Goal: Information Seeking & Learning: Learn about a topic

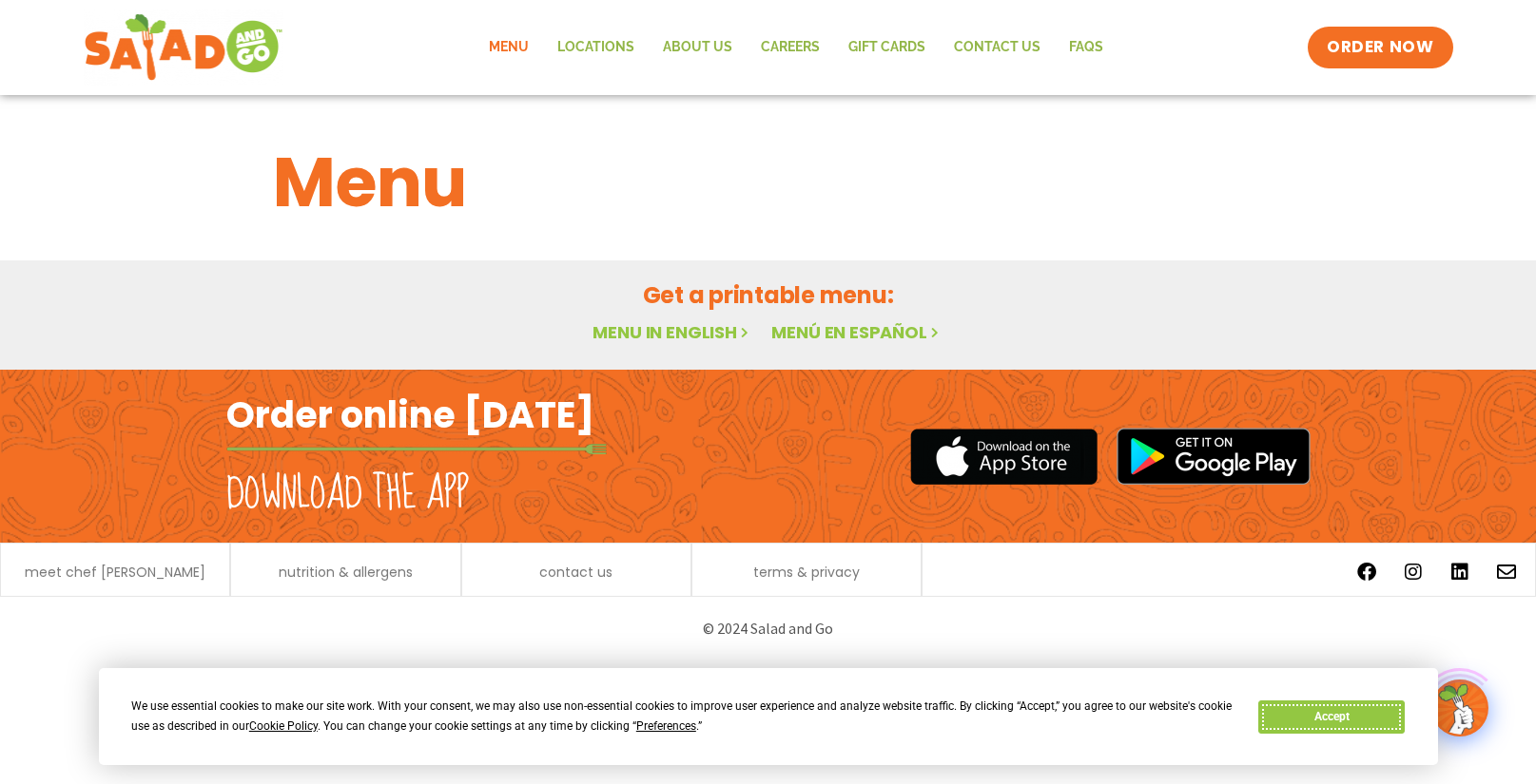
click at [1323, 718] on button "Accept" at bounding box center [1331, 717] width 146 height 33
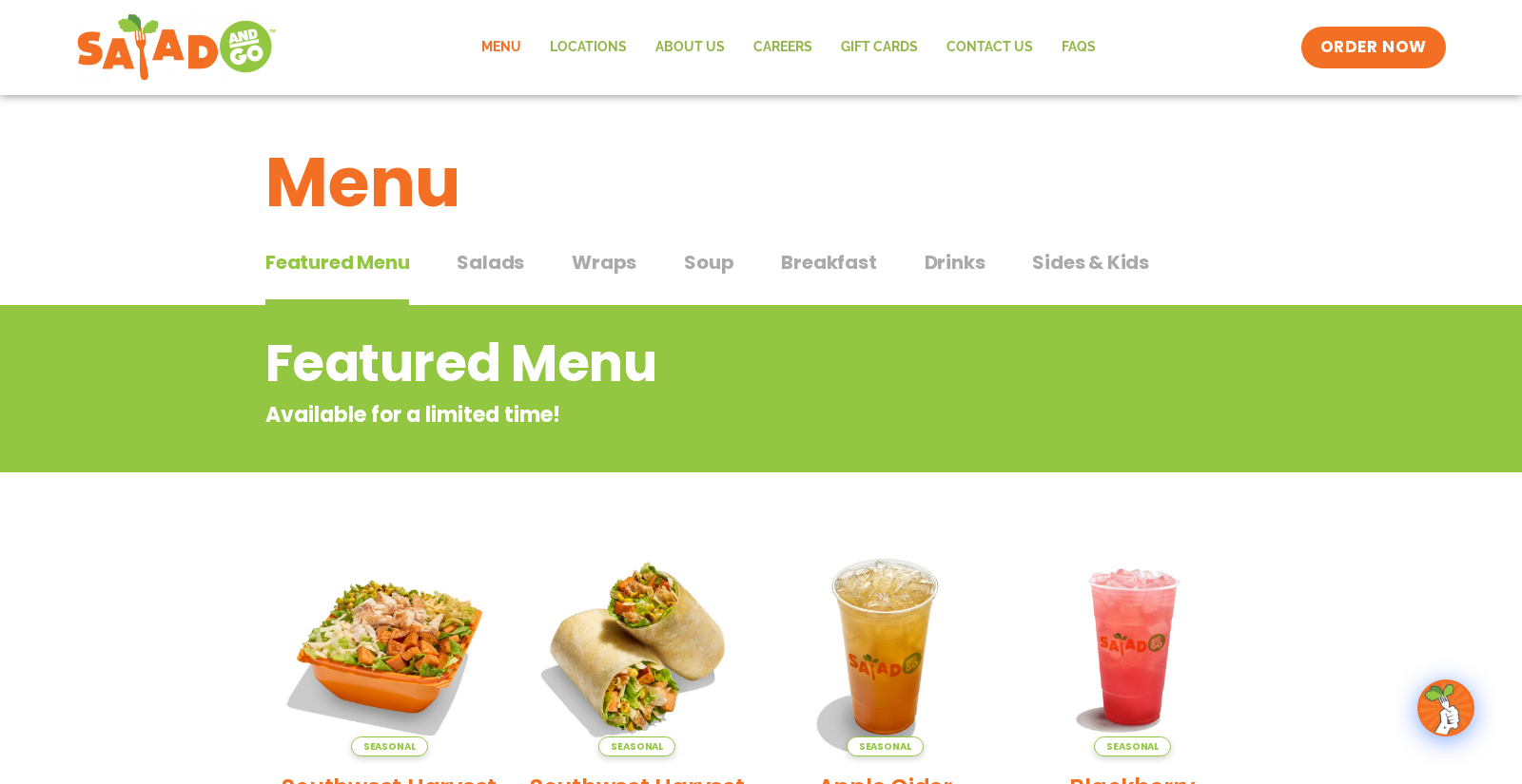
click at [865, 261] on span "Breakfast" at bounding box center [828, 262] width 95 height 29
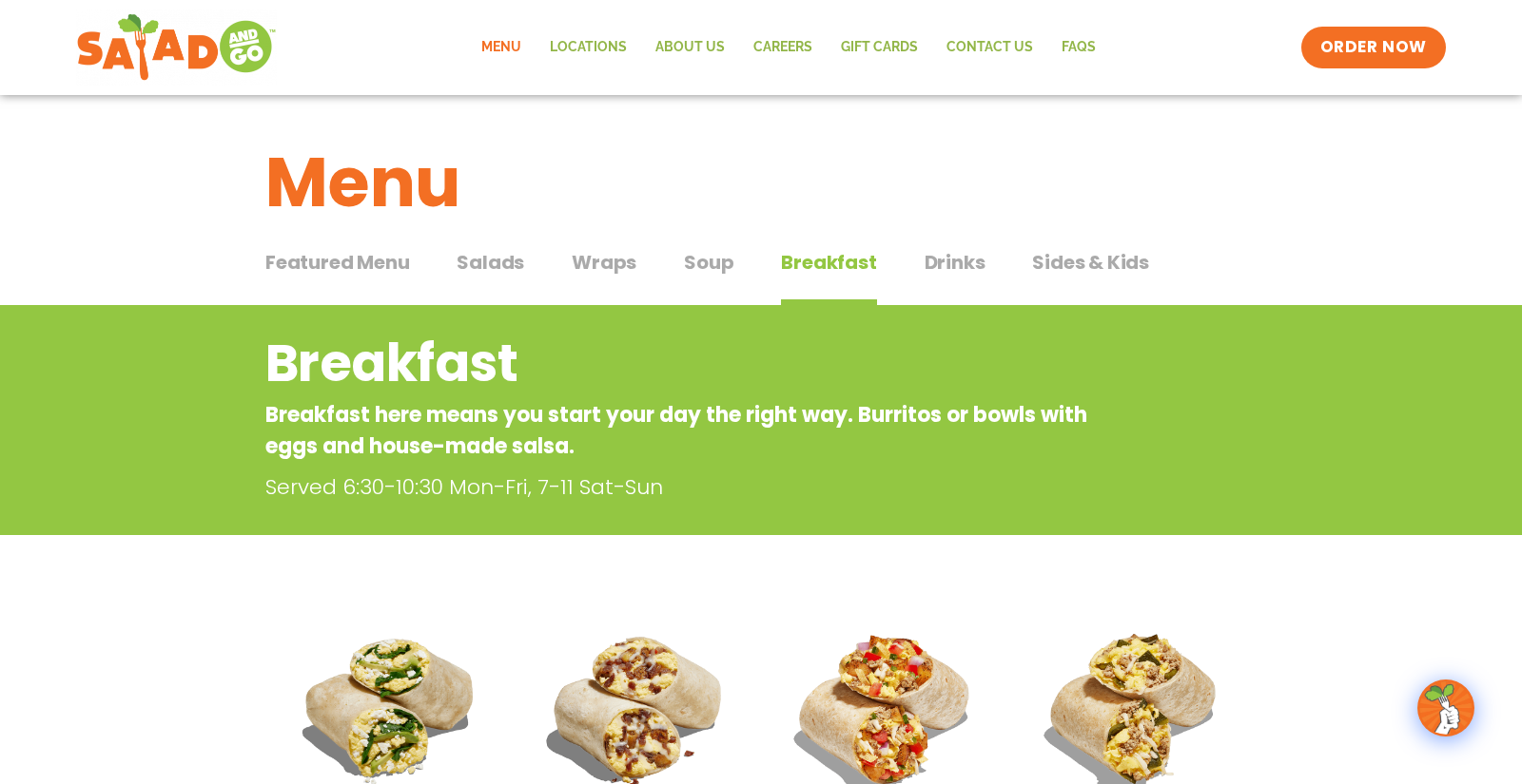
click at [507, 268] on span "Salads" at bounding box center [490, 262] width 68 height 29
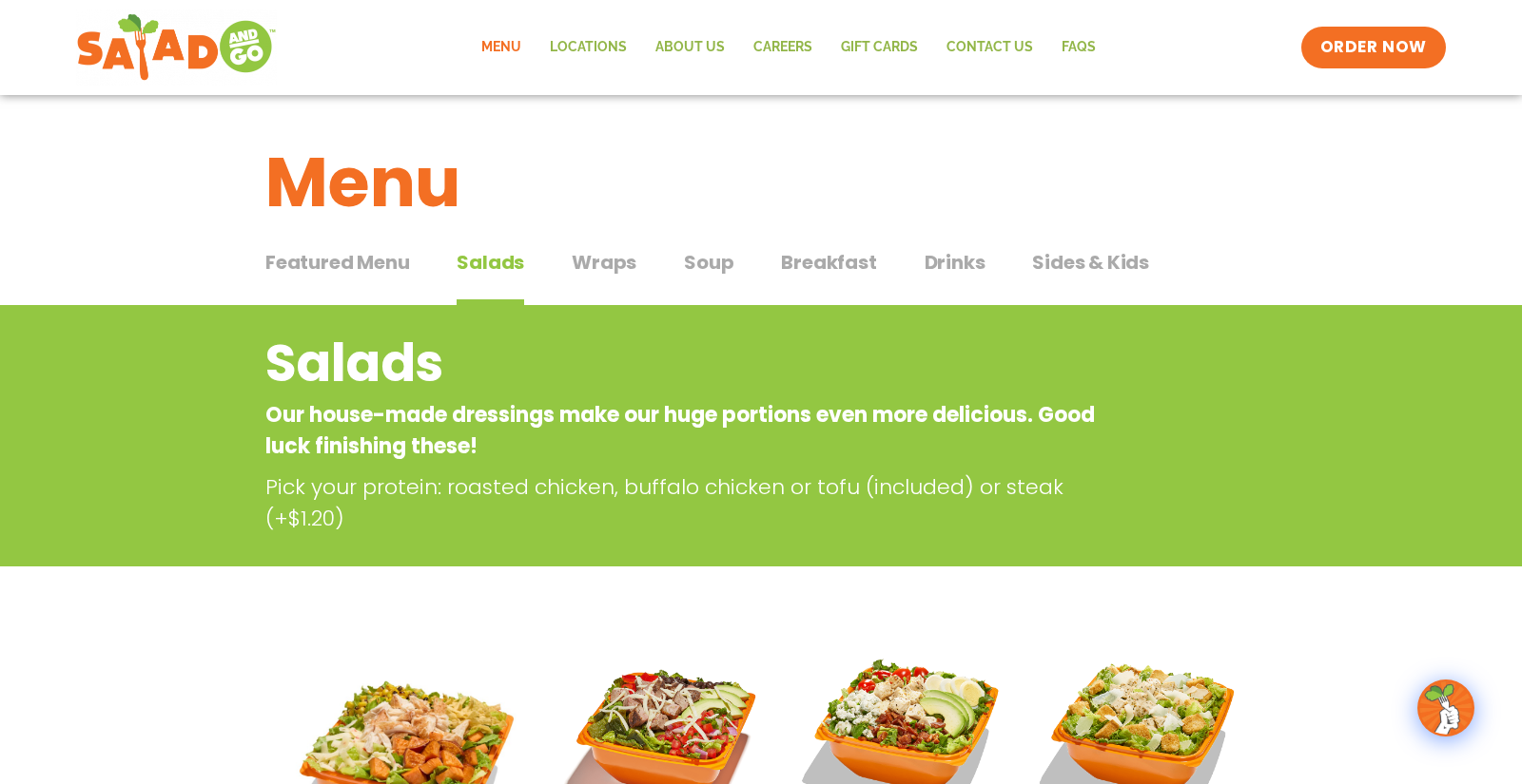
click at [618, 273] on span "Wraps" at bounding box center [604, 262] width 65 height 29
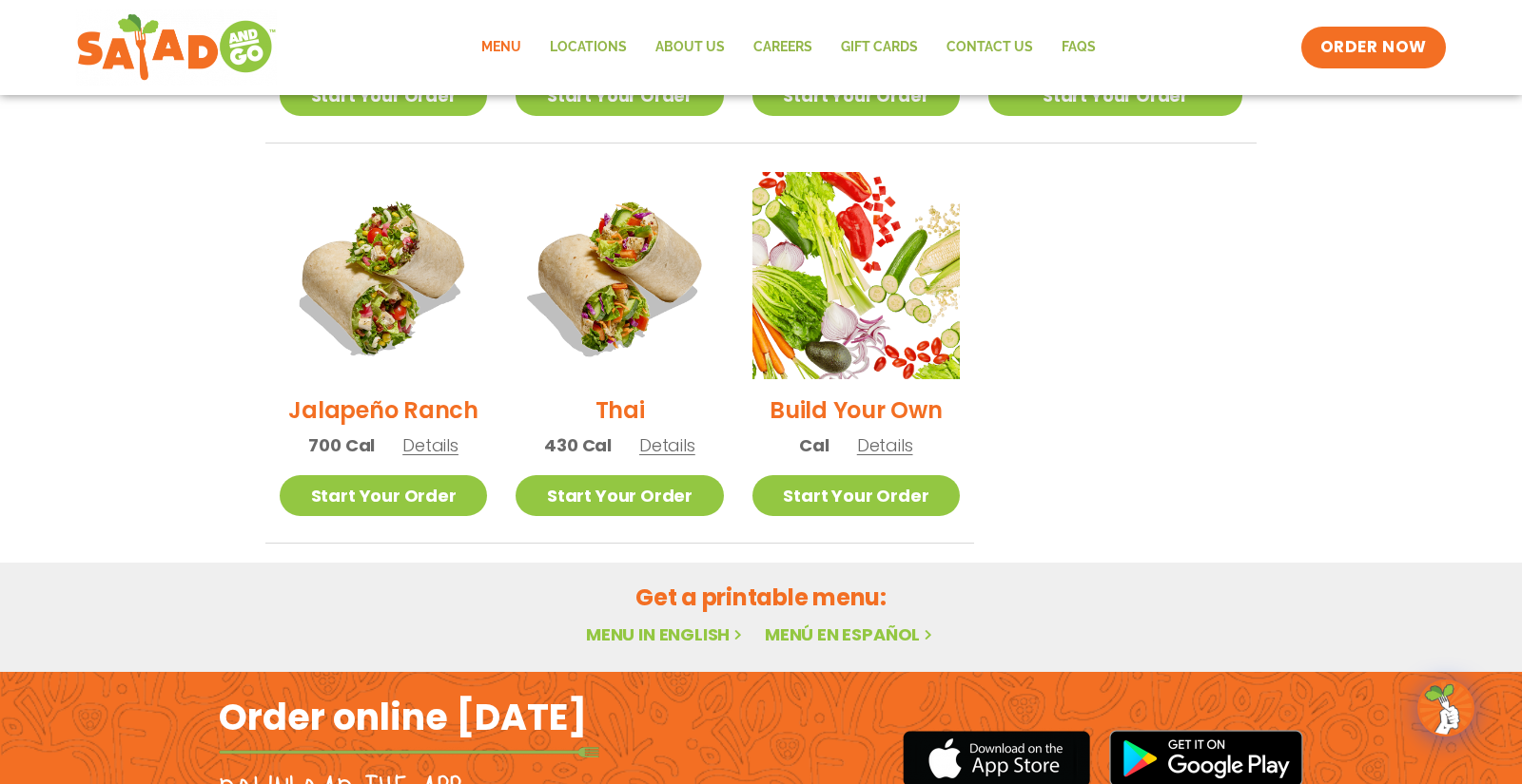
scroll to position [1412, 0]
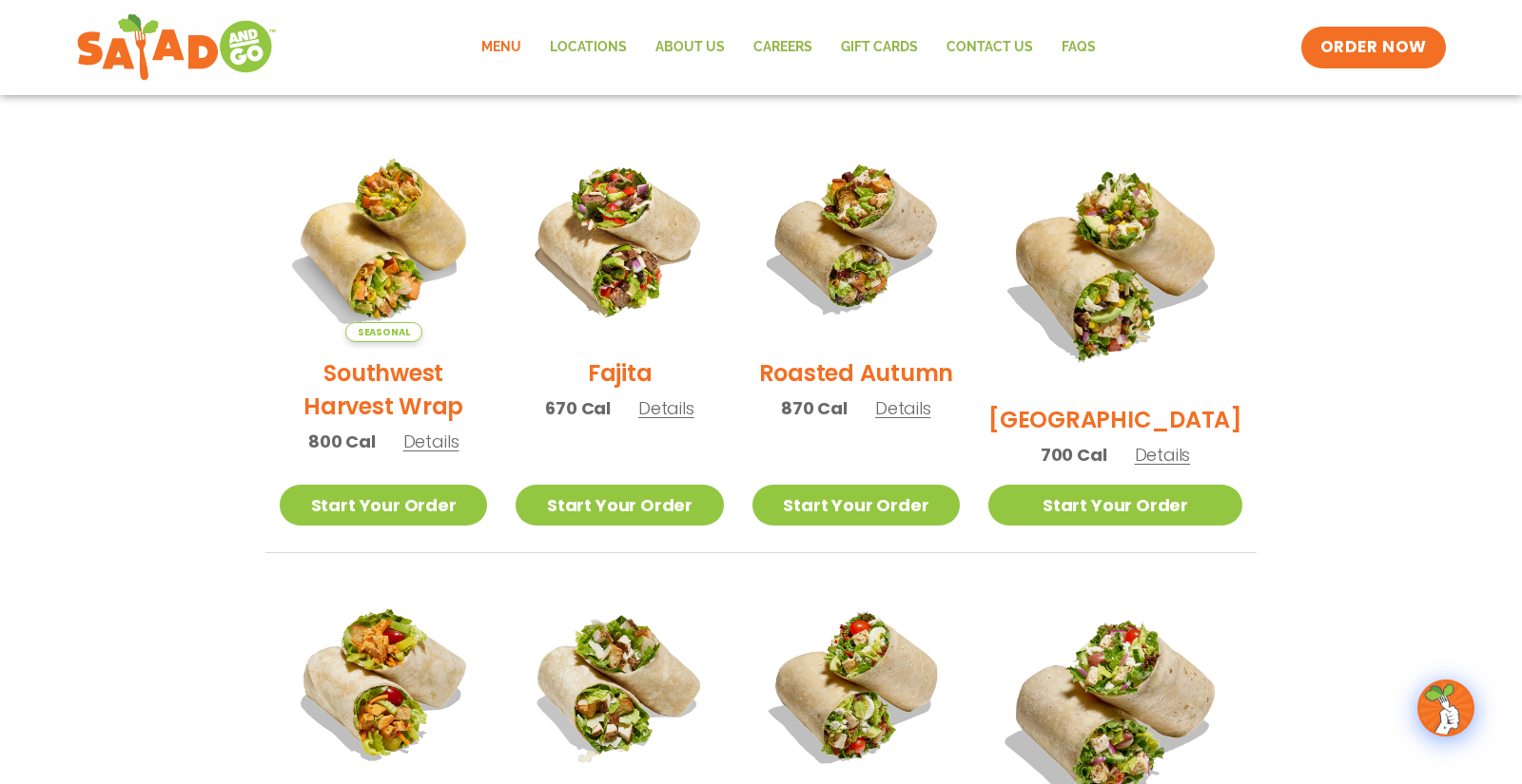
scroll to position [436, 0]
